Goal: Task Accomplishment & Management: Manage account settings

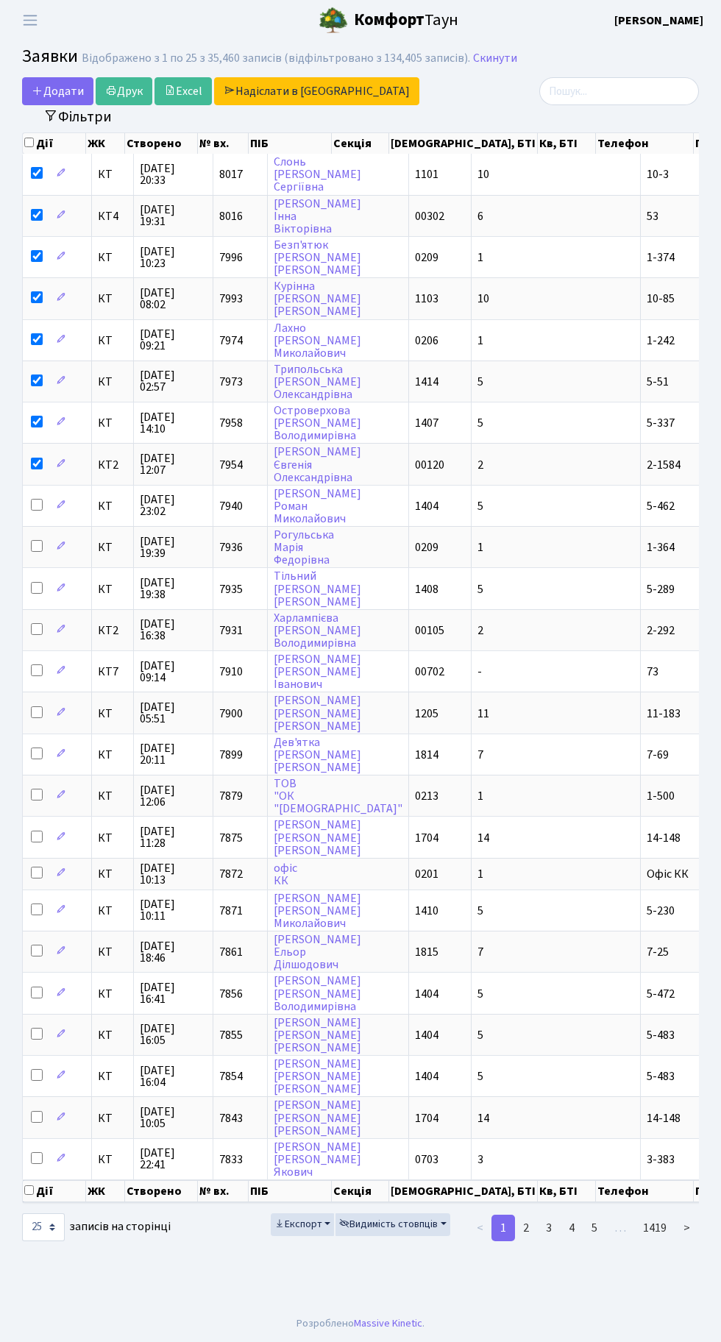
select select "25"
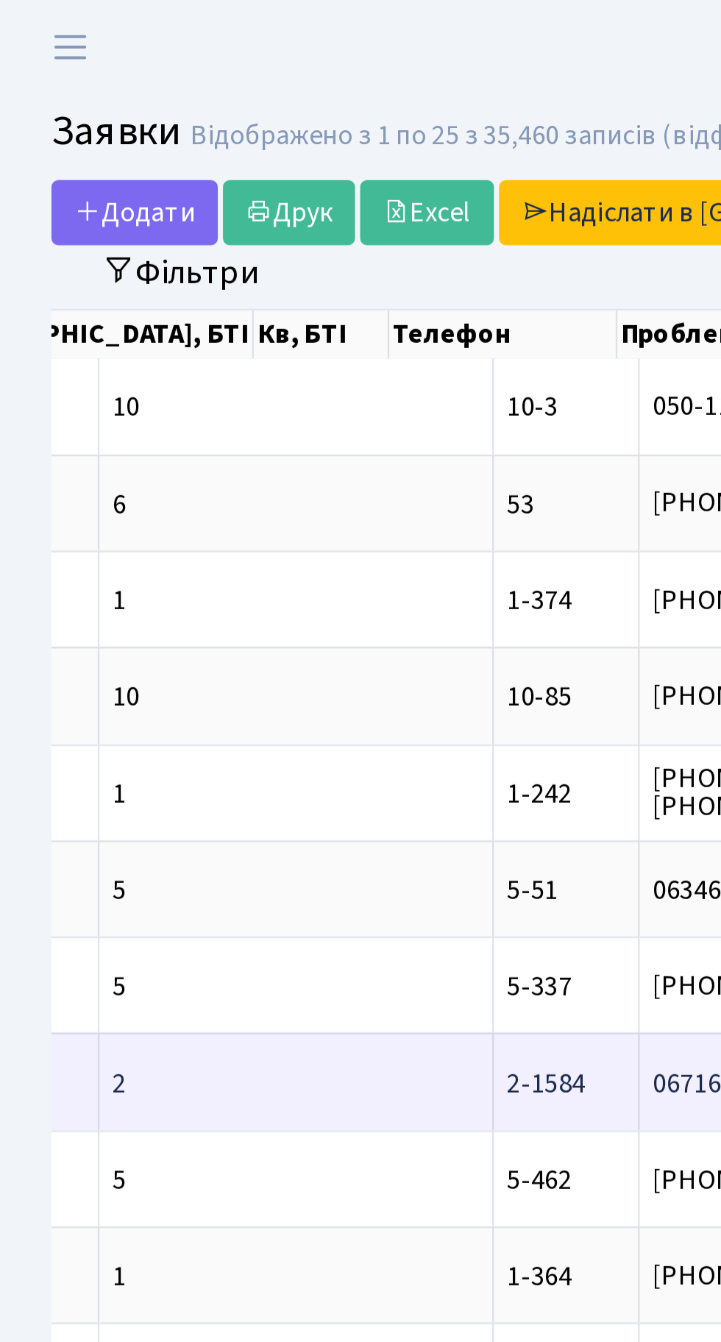
click at [274, 452] on td "0671624458" at bounding box center [329, 463] width 111 height 41
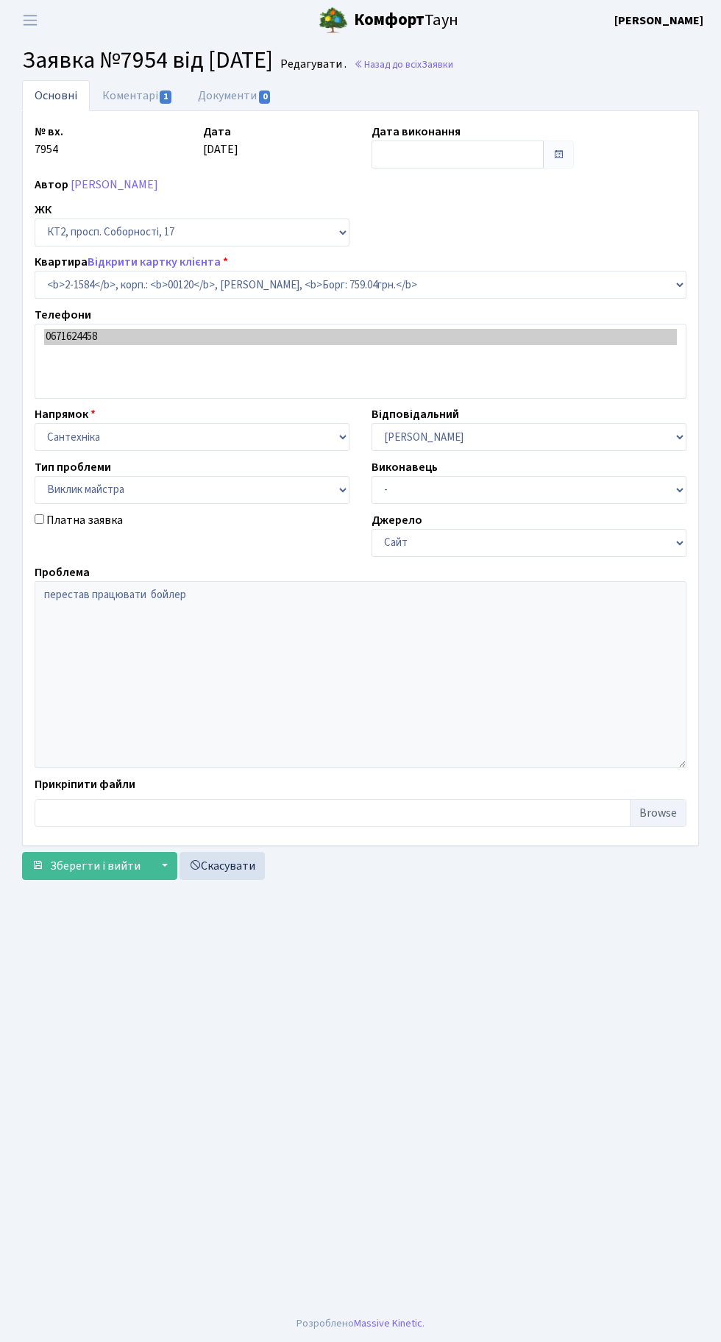
select select "13199"
select select "29"
type input "[DATE]"
